Goal: Task Accomplishment & Management: Complete application form

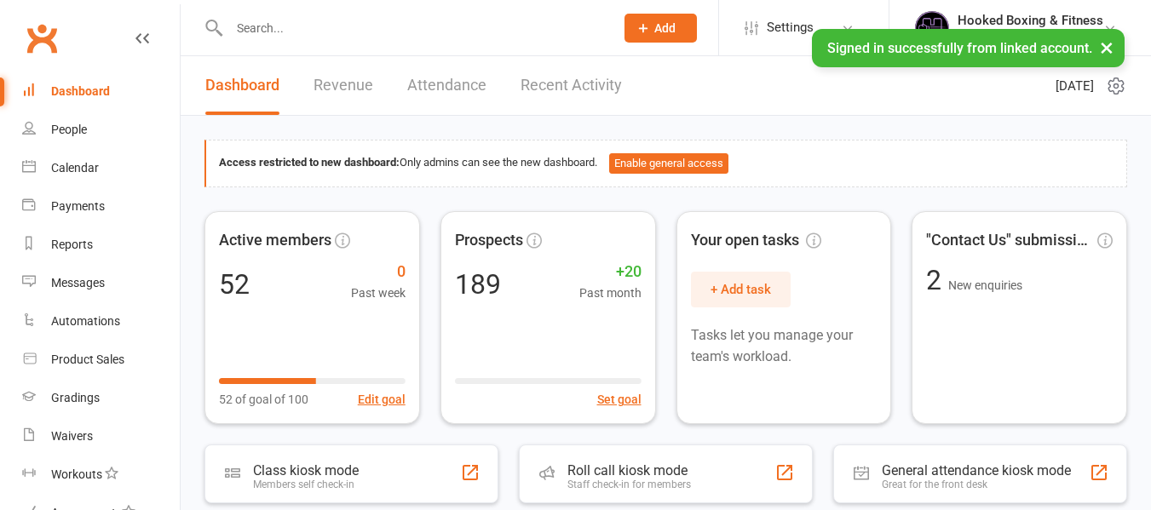
click at [395, 32] on input "text" at bounding box center [413, 28] width 378 height 24
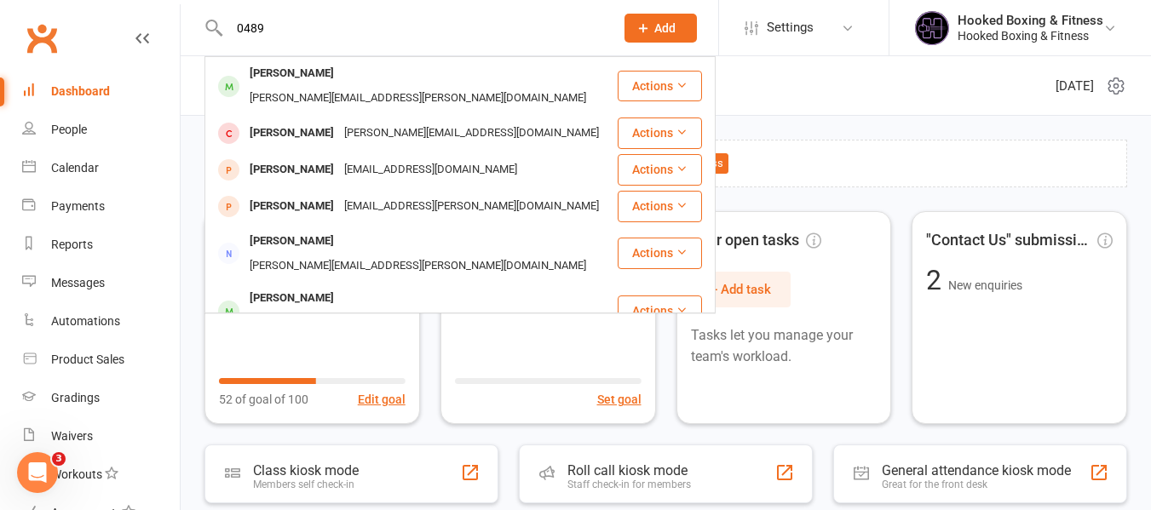
type input "0489"
click at [675, 24] on span "Add" at bounding box center [664, 28] width 21 height 14
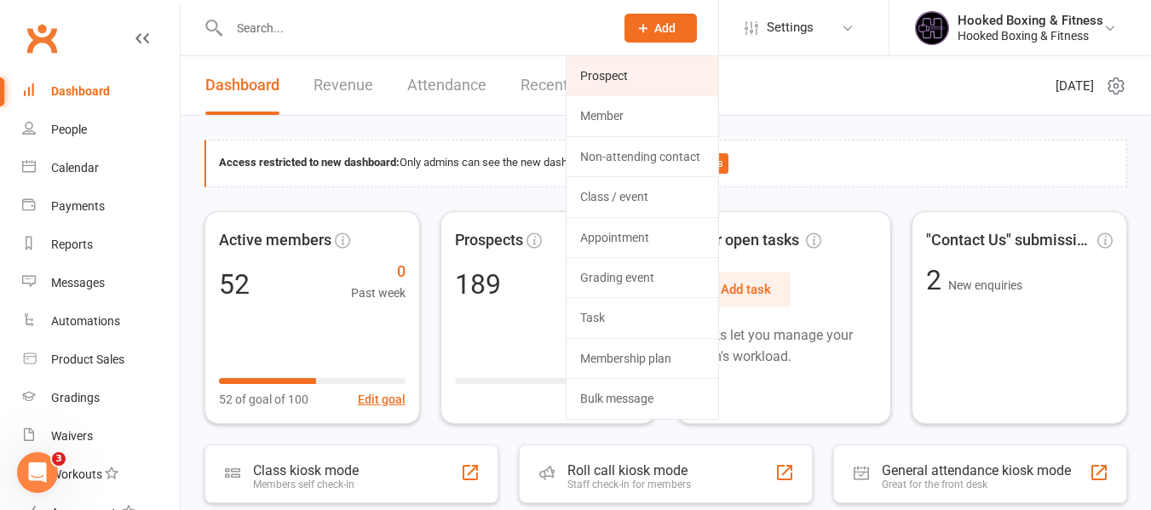
click at [666, 72] on link "Prospect" at bounding box center [643, 75] width 152 height 39
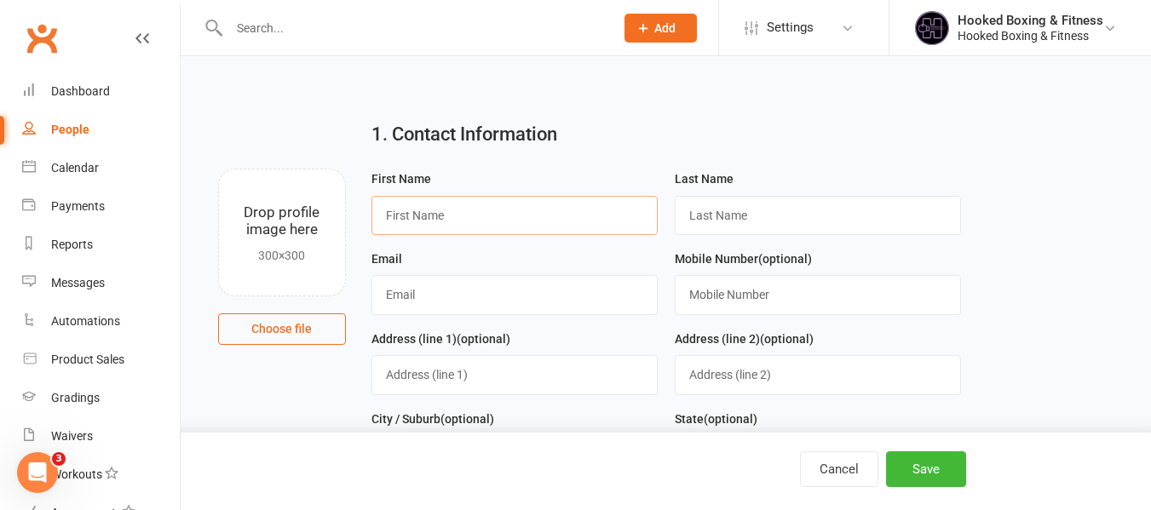
drag, startPoint x: 515, startPoint y: 220, endPoint x: 429, endPoint y: 166, distance: 101.4
click at [515, 220] on input "text" at bounding box center [515, 215] width 286 height 39
paste input "Suemsouk"
type input "Suemsouk"
click at [811, 309] on input "text" at bounding box center [818, 294] width 286 height 39
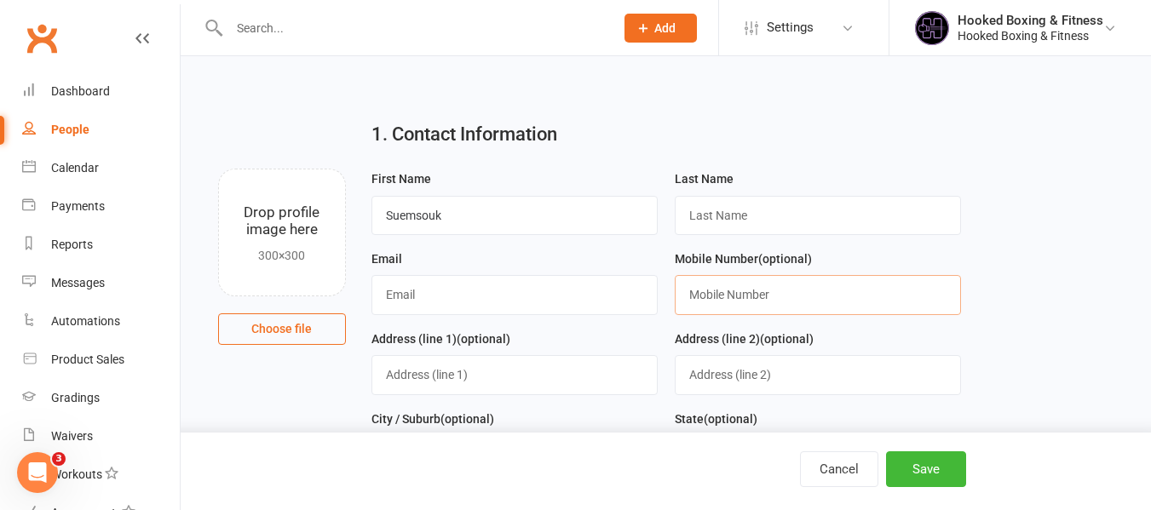
paste input "0489186559"
type input "0489186559"
click at [568, 296] on input "text" at bounding box center [515, 294] width 286 height 39
paste input "khaichannel@gnail.com"
type input "khaichannel@gnail.com"
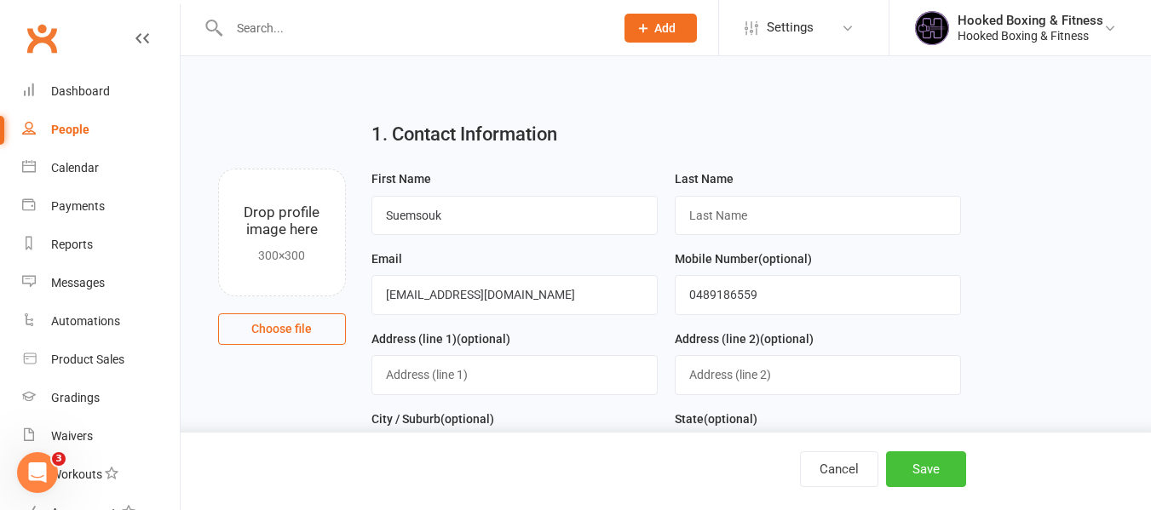
click at [923, 462] on button "Save" at bounding box center [926, 470] width 80 height 36
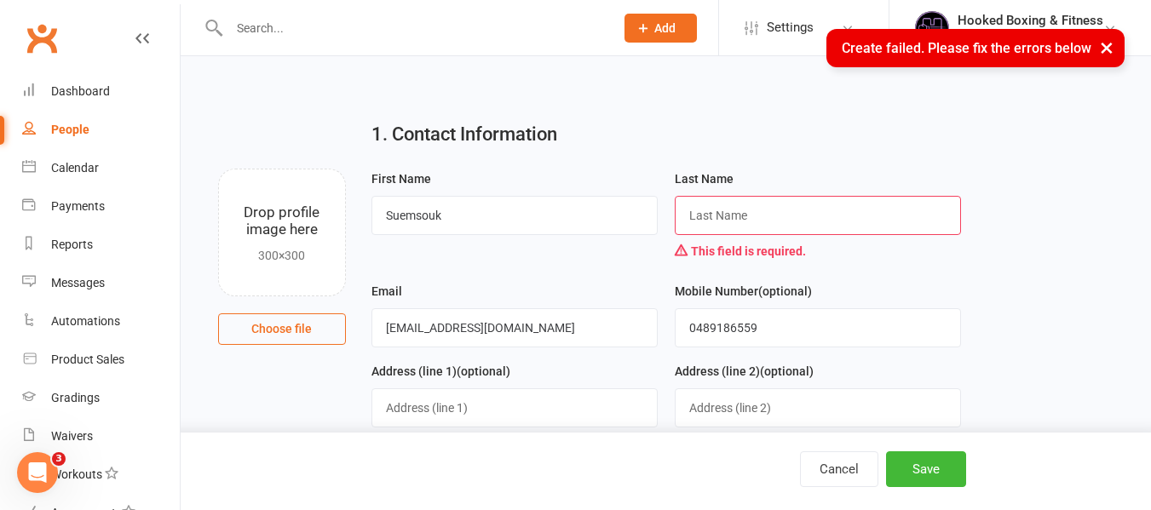
click at [826, 222] on input "text" at bounding box center [818, 215] width 286 height 39
type input "l"
click at [919, 458] on button "Save" at bounding box center [926, 470] width 80 height 36
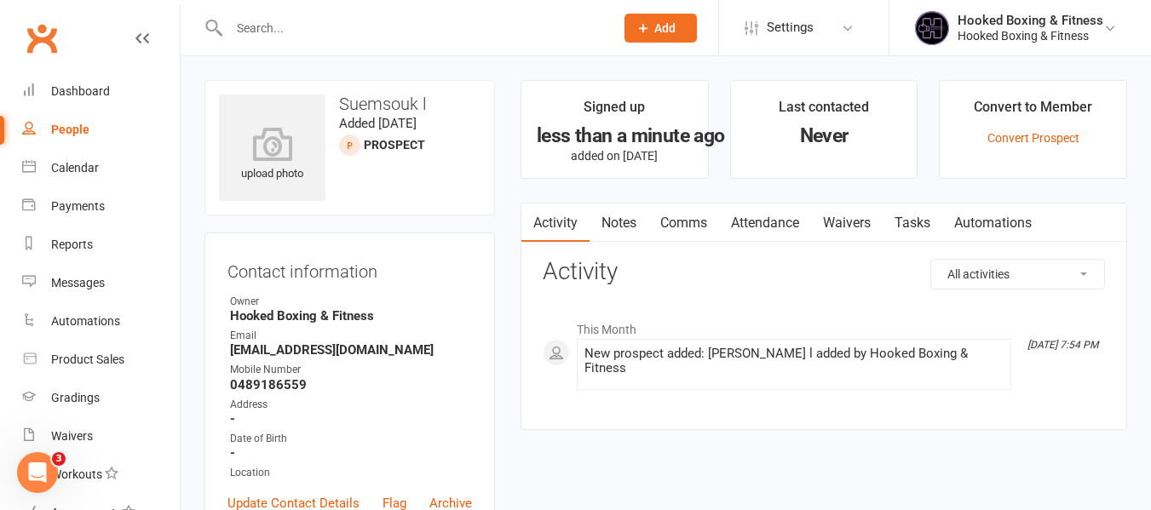
click at [643, 222] on link "Notes" at bounding box center [619, 223] width 59 height 39
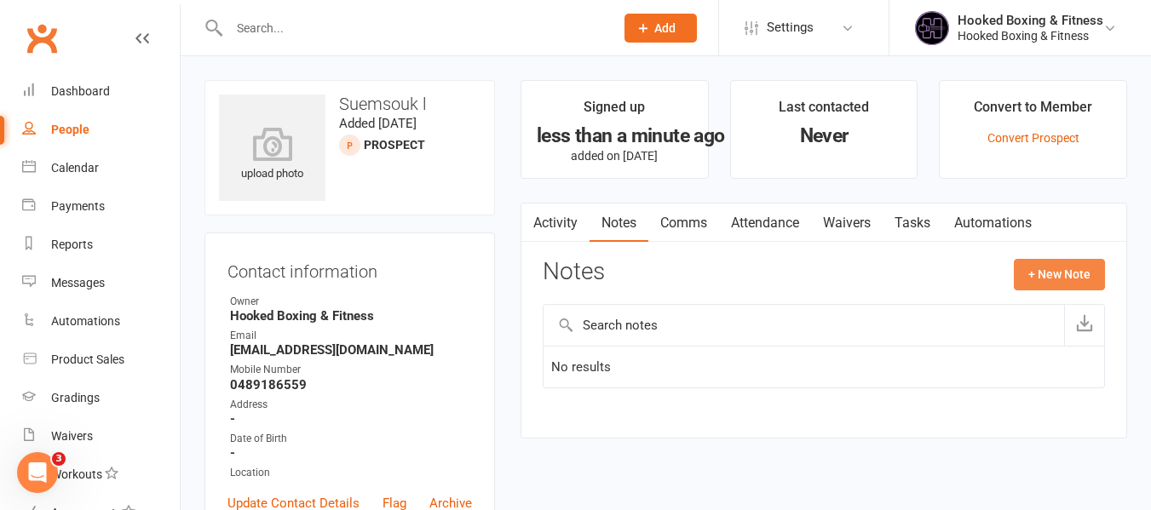
click at [1080, 272] on button "+ New Note" at bounding box center [1059, 274] width 91 height 31
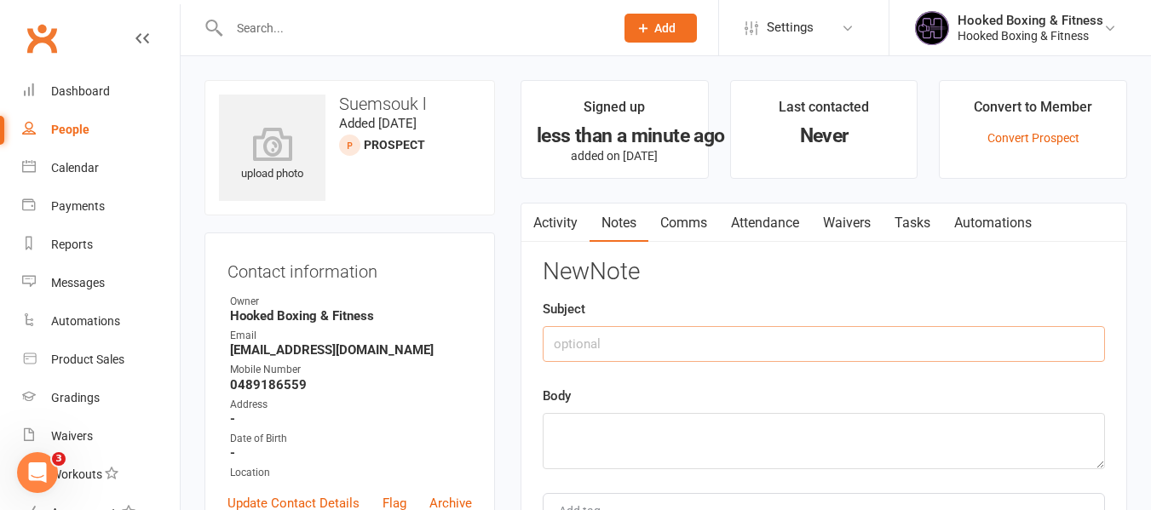
click at [674, 330] on input "text" at bounding box center [824, 344] width 562 height 36
type input "Suemsouk"
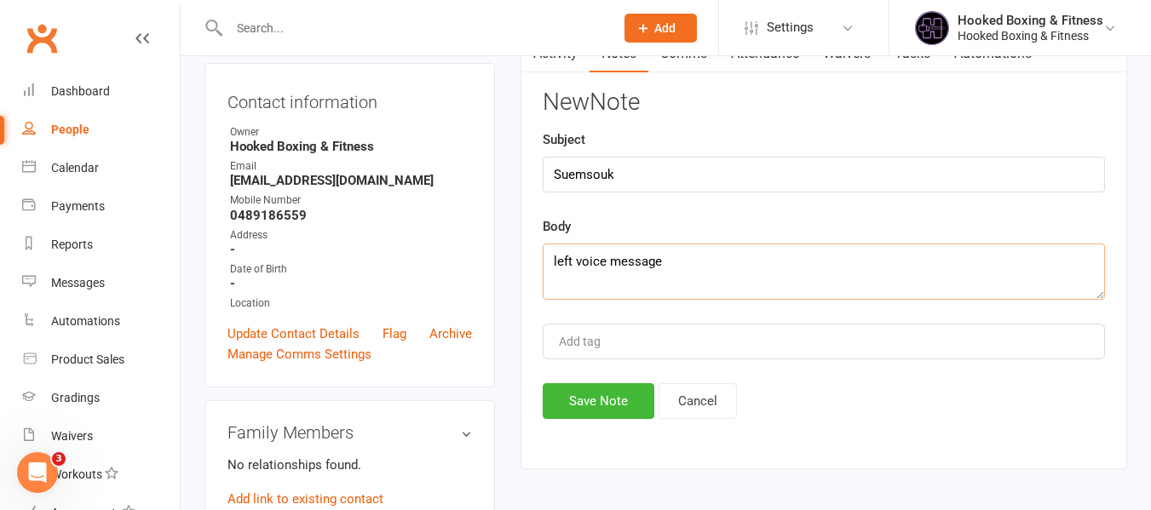
scroll to position [170, 0]
type textarea "left voice message"
click at [611, 398] on button "Save Note" at bounding box center [599, 401] width 112 height 36
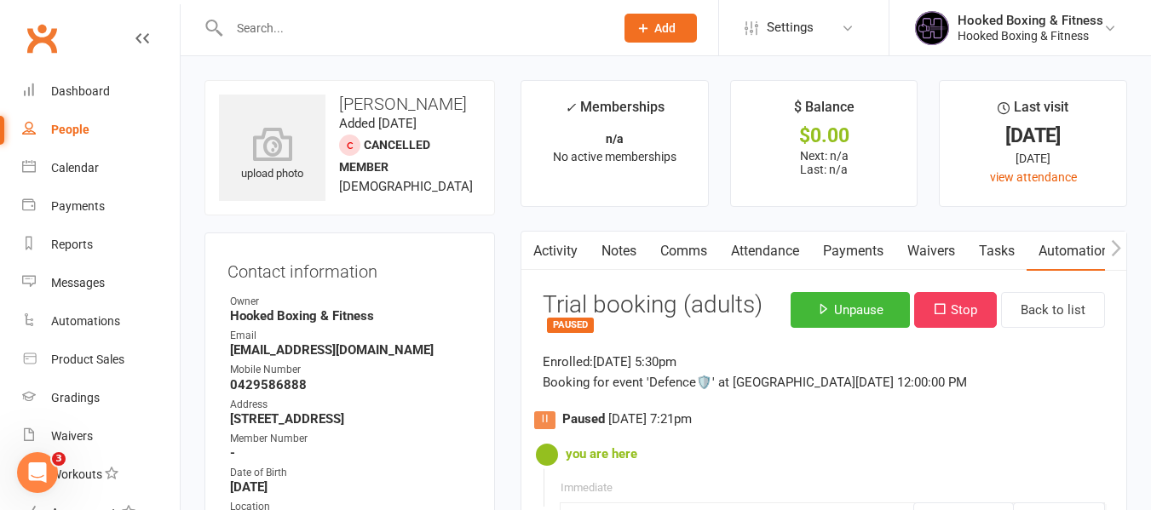
click at [564, 264] on link "Activity" at bounding box center [556, 251] width 68 height 39
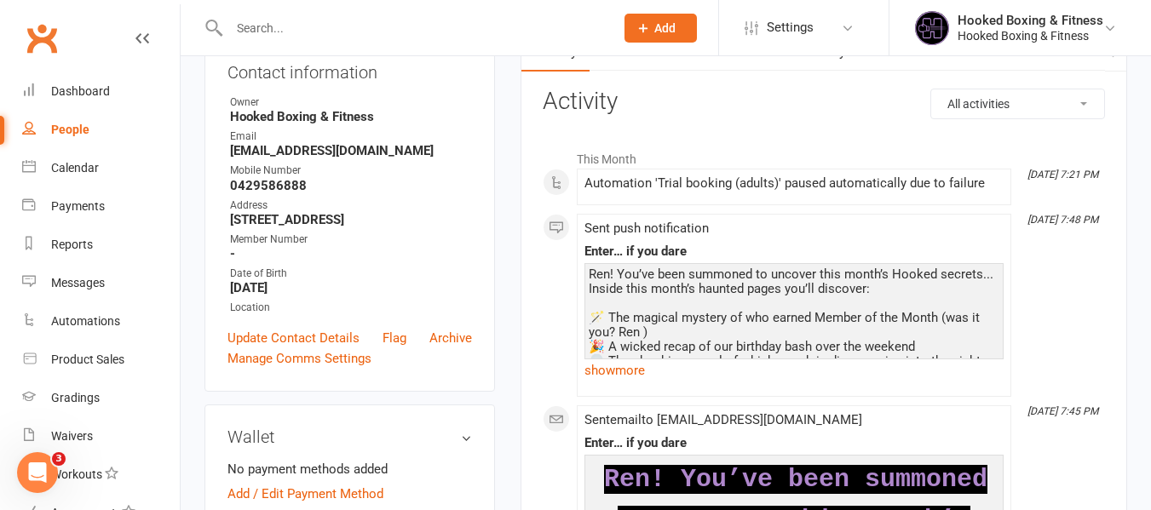
scroll to position [170, 0]
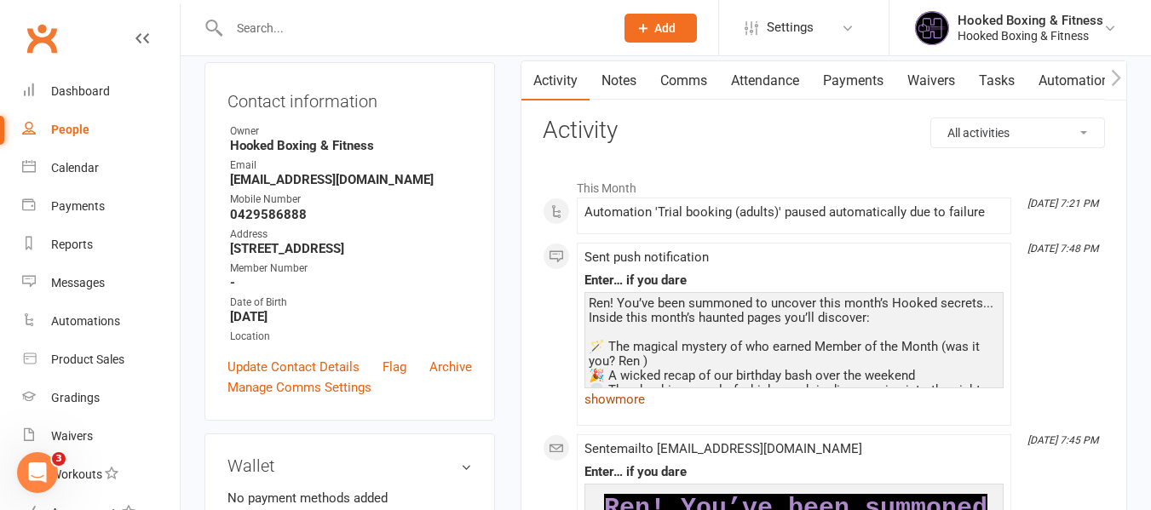
click at [646, 401] on link "show more" at bounding box center [794, 400] width 419 height 24
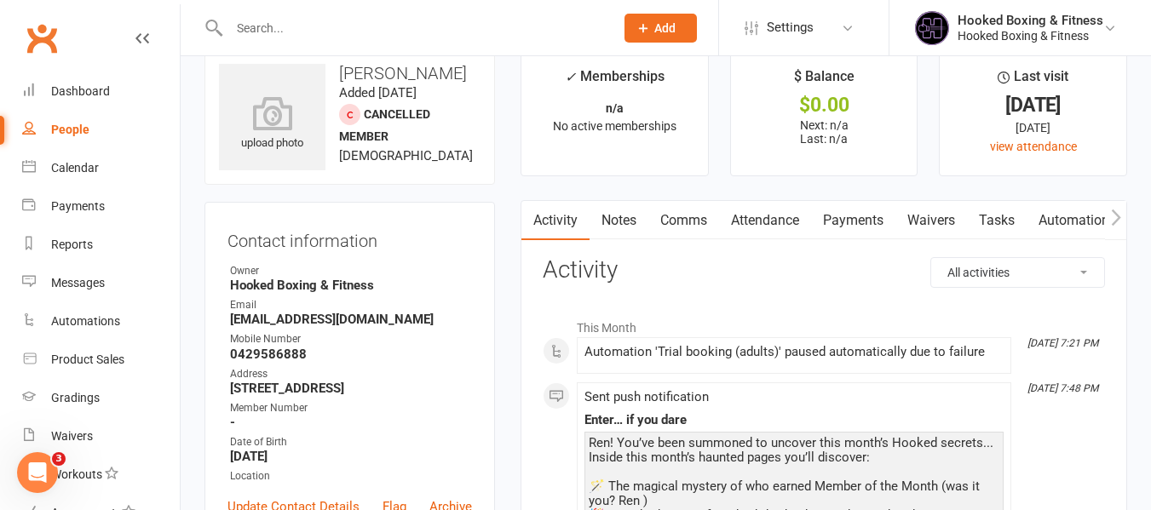
scroll to position [0, 0]
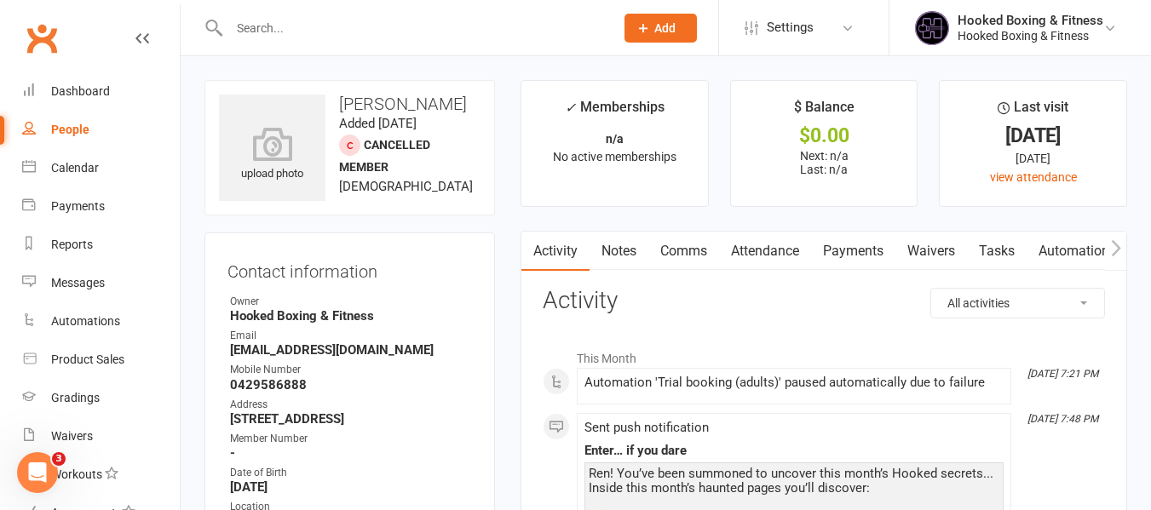
click at [1076, 244] on link "Automations" at bounding box center [1077, 251] width 101 height 39
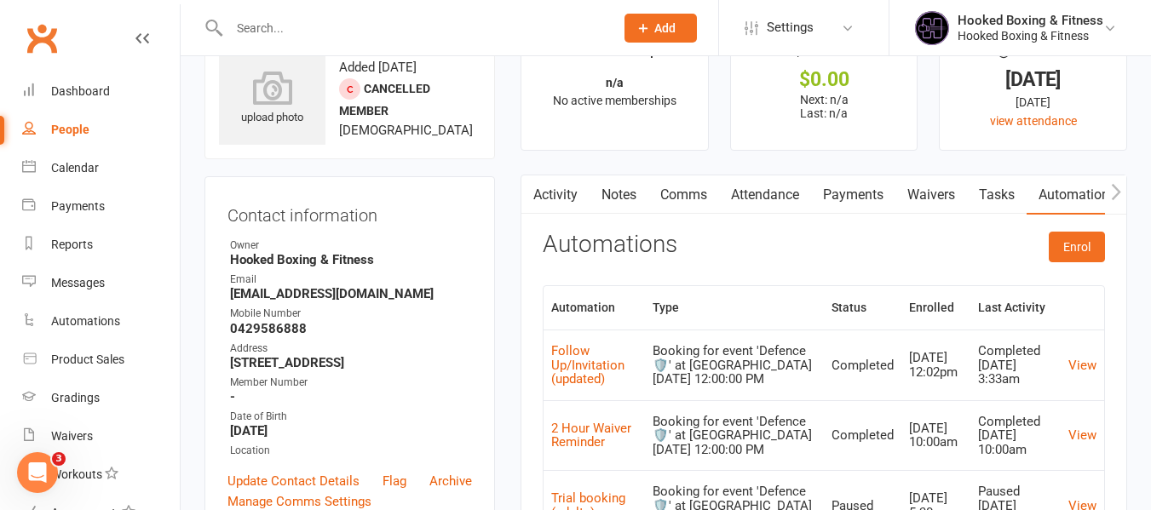
scroll to position [85, 0]
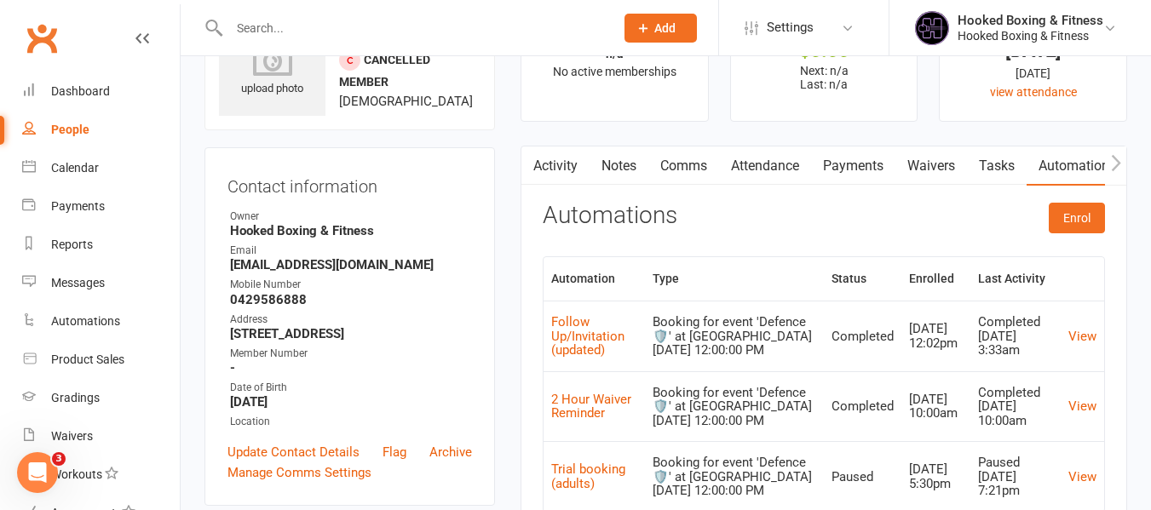
click at [1122, 164] on button "button" at bounding box center [1115, 166] width 21 height 38
click at [1117, 165] on icon "button" at bounding box center [1115, 162] width 9 height 16
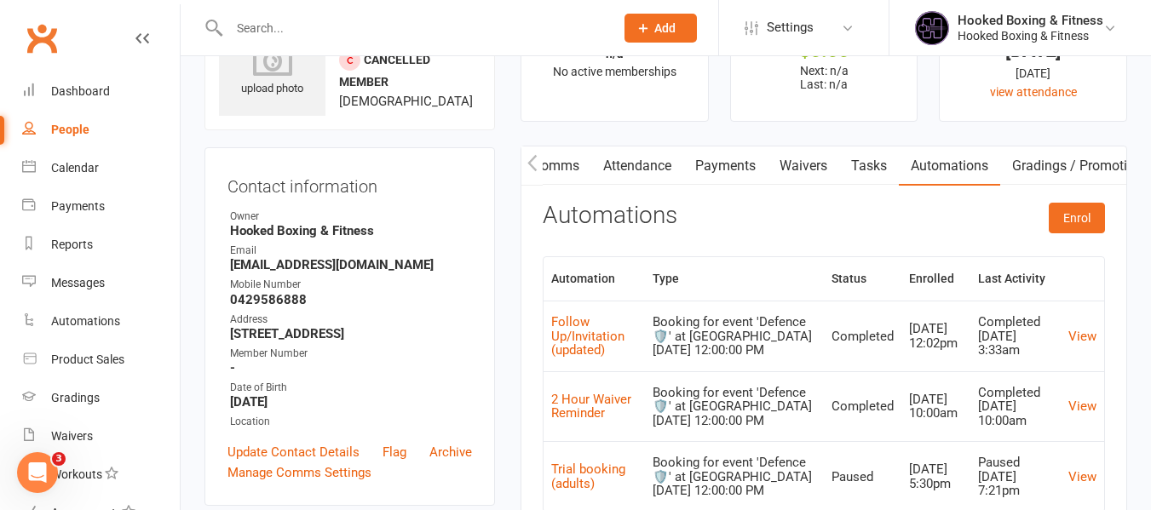
scroll to position [0, 371]
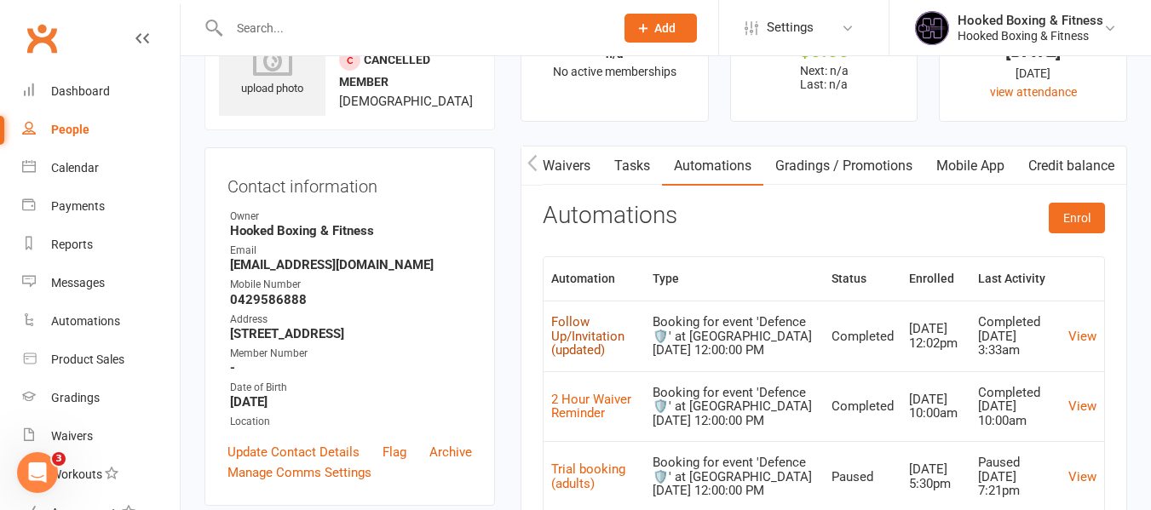
click at [603, 345] on link "Follow Up/Invitation (updated)" at bounding box center [587, 335] width 73 height 43
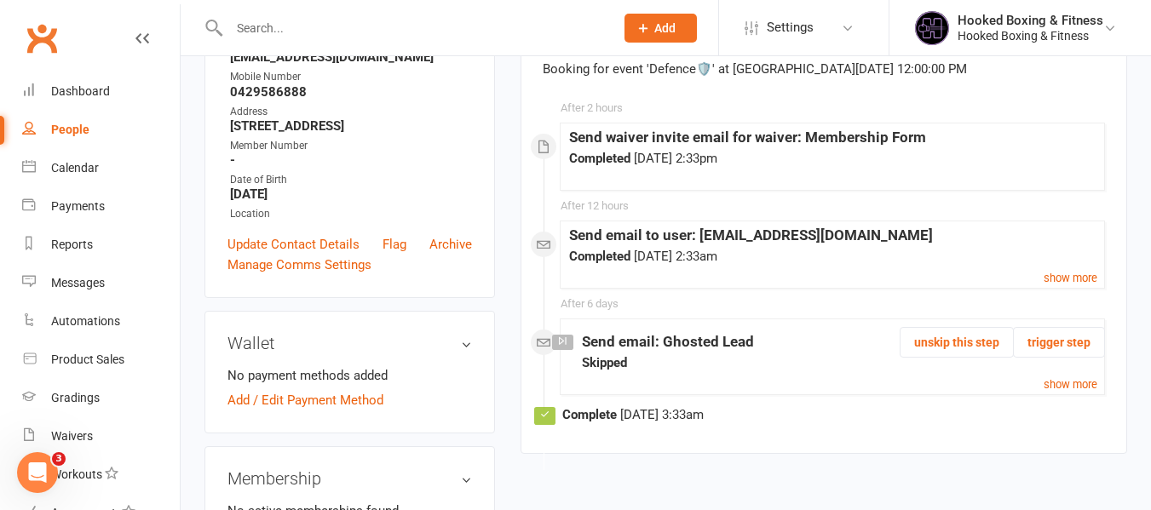
scroll to position [256, 0]
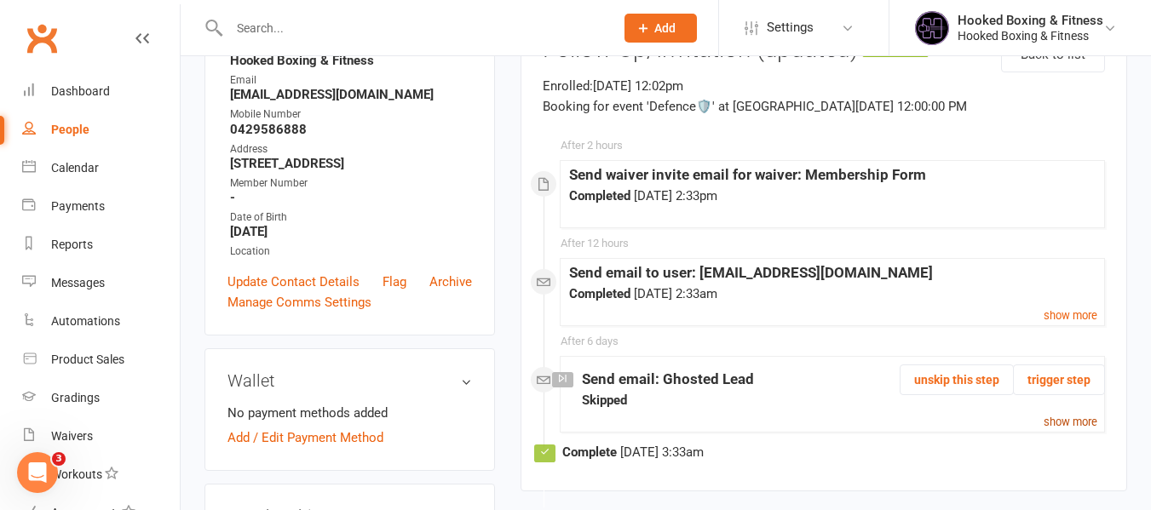
click at [1066, 412] on link "show more" at bounding box center [1071, 422] width 54 height 20
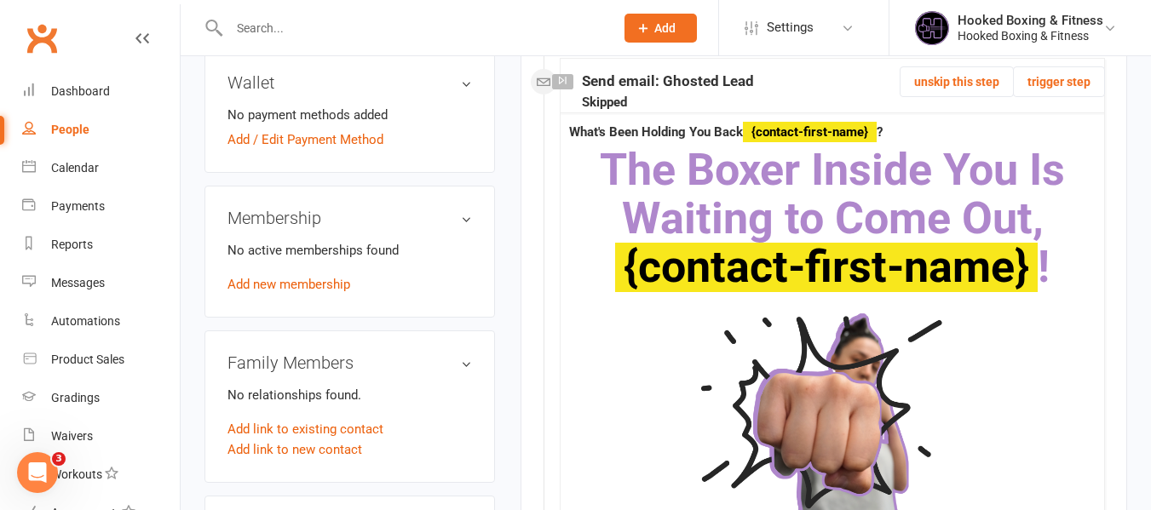
scroll to position [292, 0]
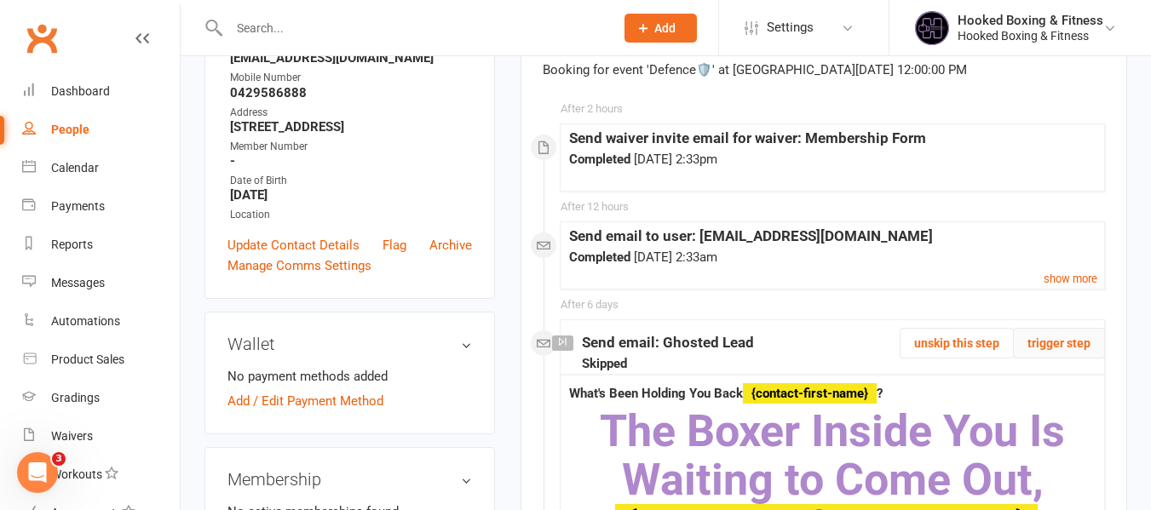
click at [1078, 343] on button "trigger step" at bounding box center [1059, 343] width 92 height 31
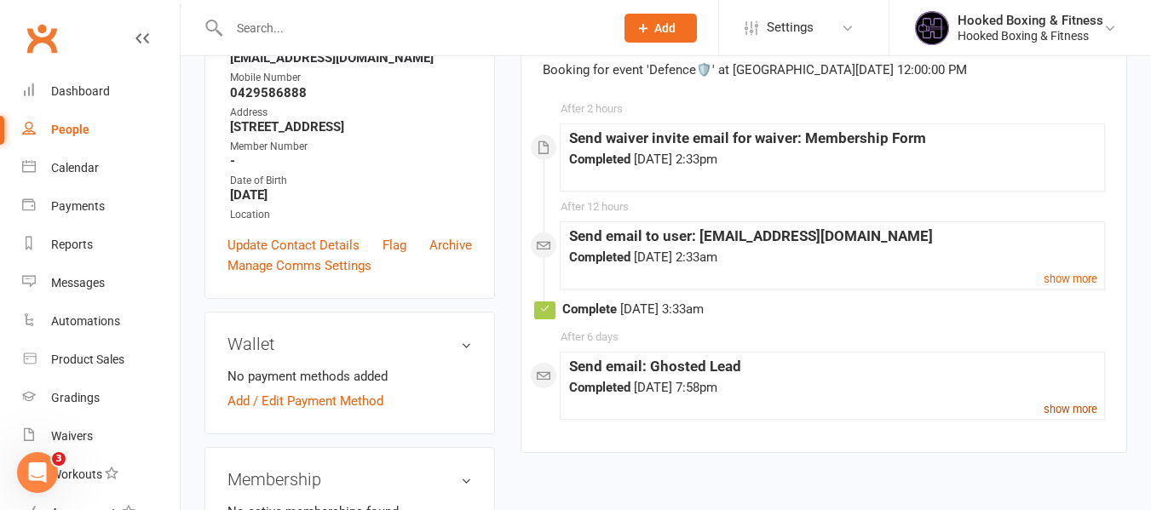
click at [1086, 407] on small "show more" at bounding box center [1071, 409] width 54 height 13
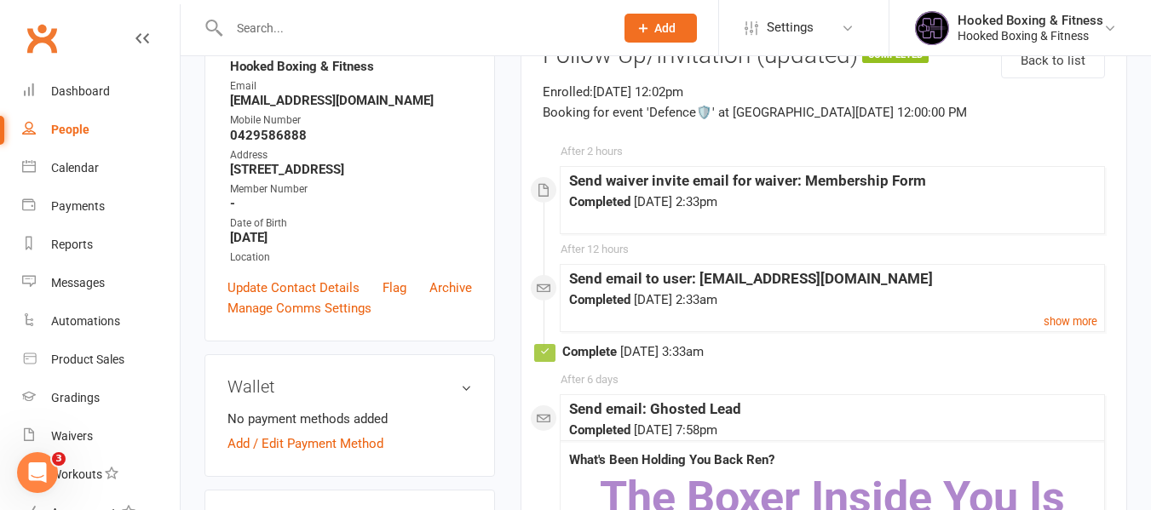
scroll to position [222, 0]
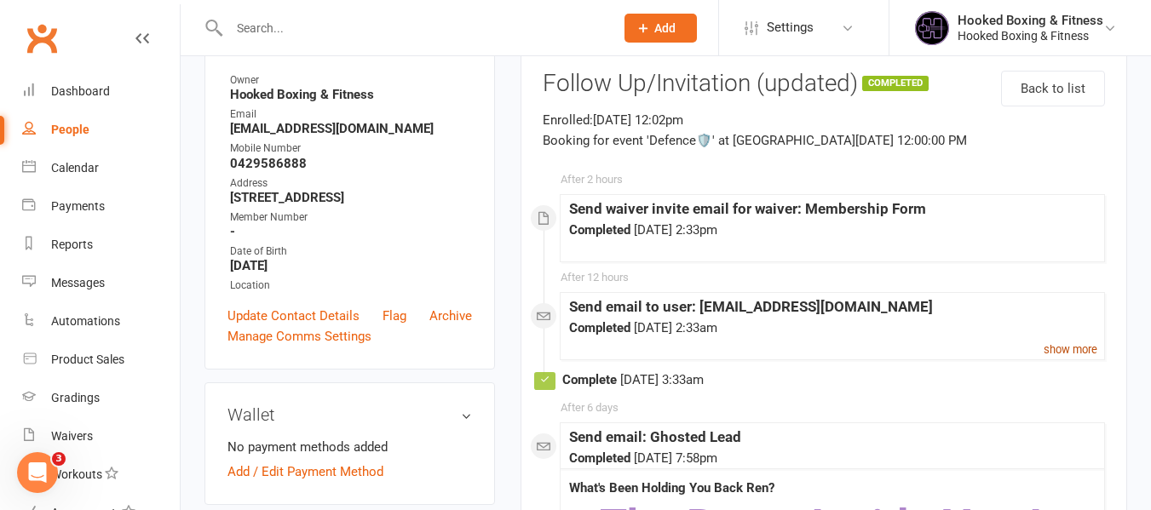
click at [1077, 355] on small "show more" at bounding box center [1071, 349] width 54 height 13
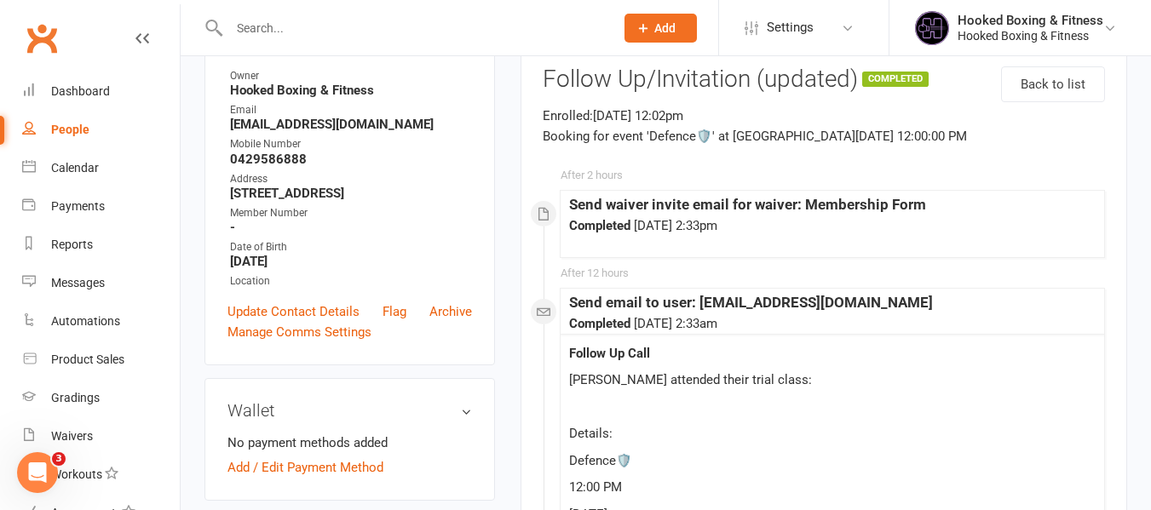
scroll to position [83, 0]
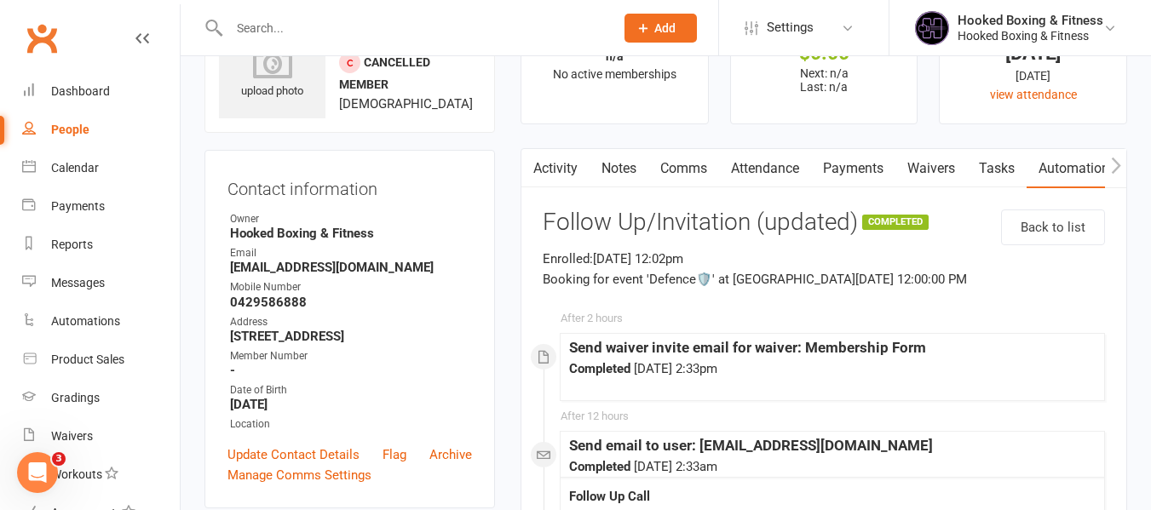
click at [546, 179] on link "Activity" at bounding box center [556, 168] width 68 height 39
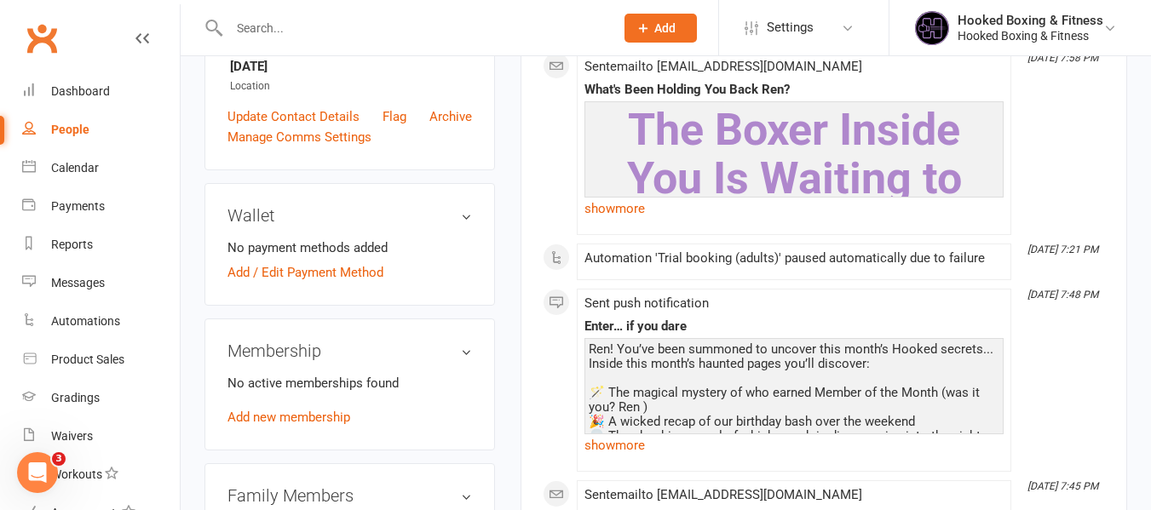
scroll to position [426, 0]
